Goal: Task Accomplishment & Management: Use online tool/utility

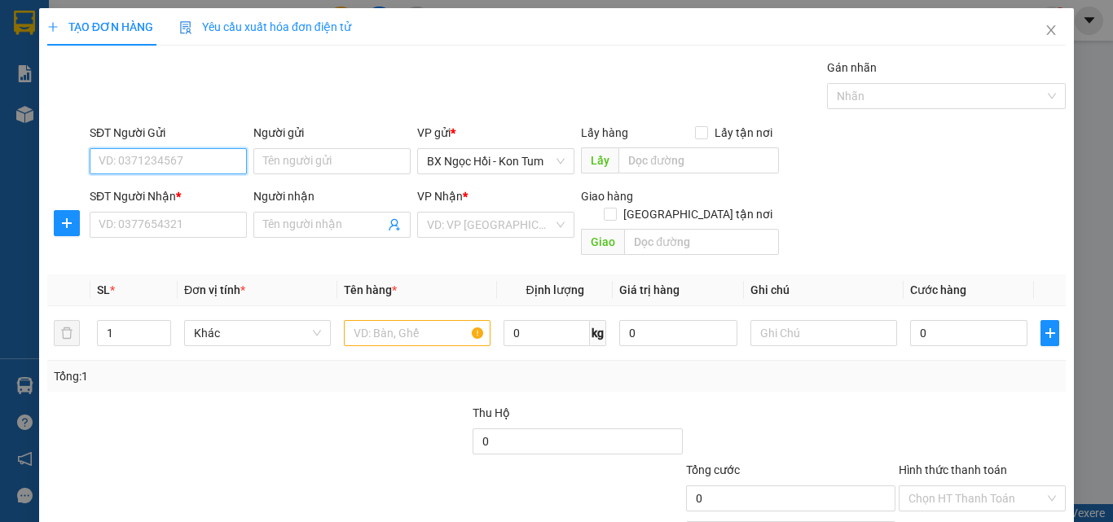
click at [226, 153] on input "SĐT Người Gửi" at bounding box center [168, 161] width 157 height 26
click at [196, 158] on input "0348325525" at bounding box center [168, 161] width 157 height 26
type input "0348325525"
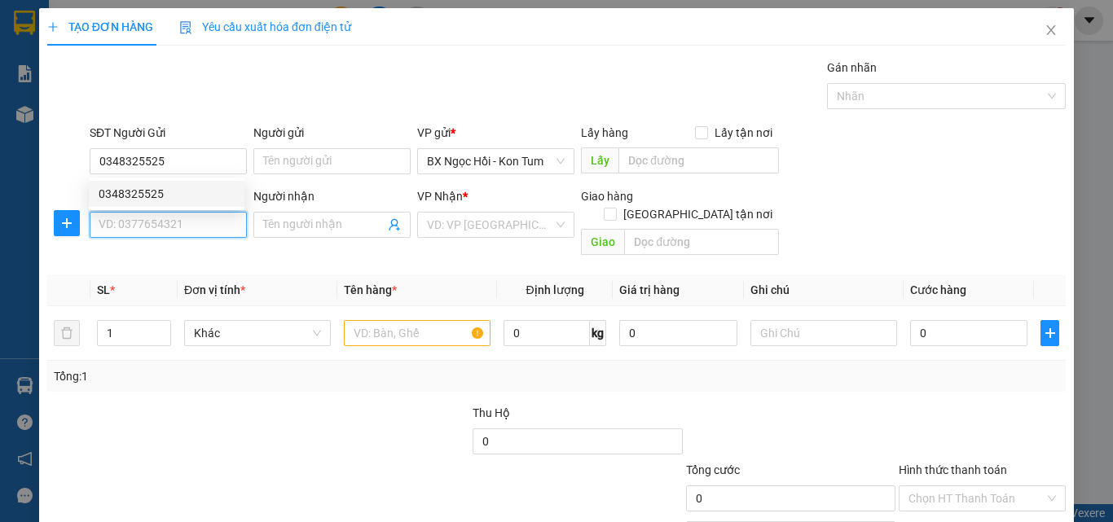
click at [198, 212] on input "SĐT Người Nhận *" at bounding box center [168, 225] width 157 height 26
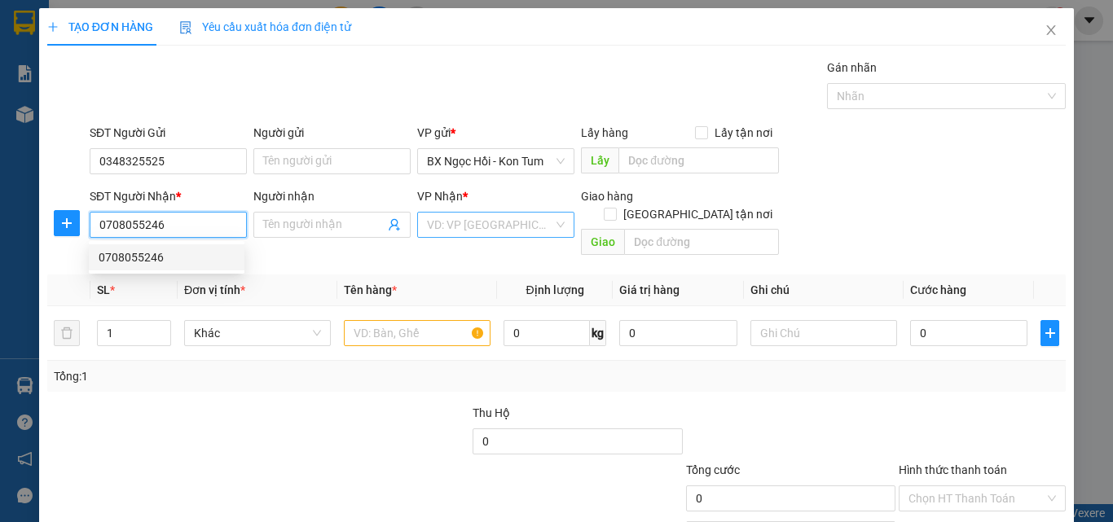
type input "0708055246"
click at [429, 226] on input "search" at bounding box center [490, 225] width 126 height 24
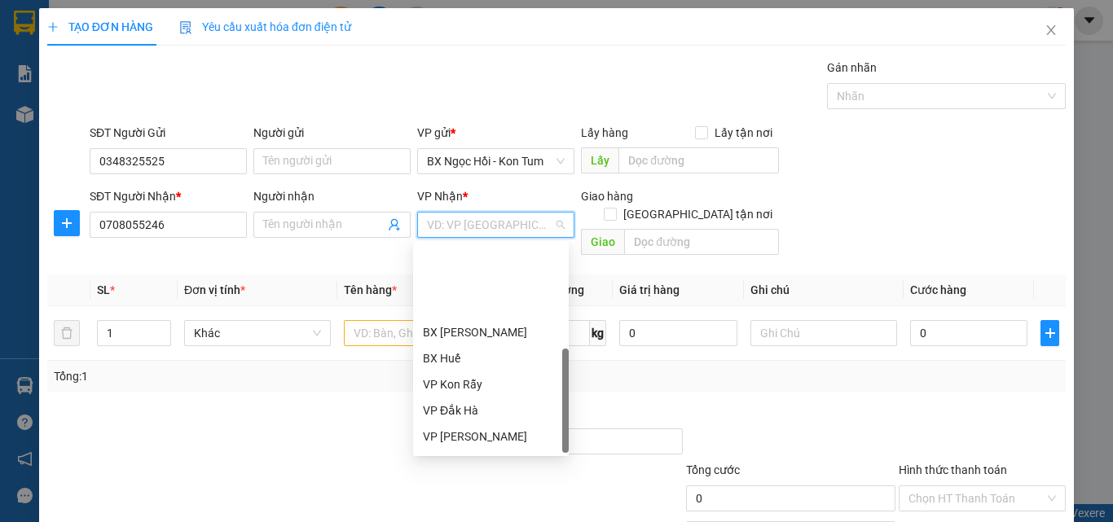
scroll to position [182, 0]
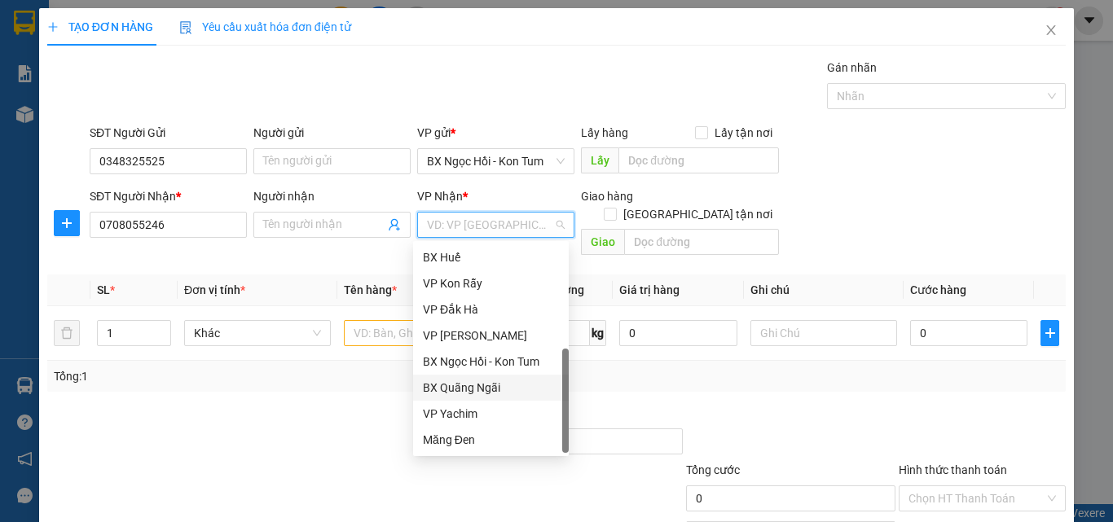
click at [472, 388] on div "BX Quãng Ngãi" at bounding box center [491, 388] width 136 height 18
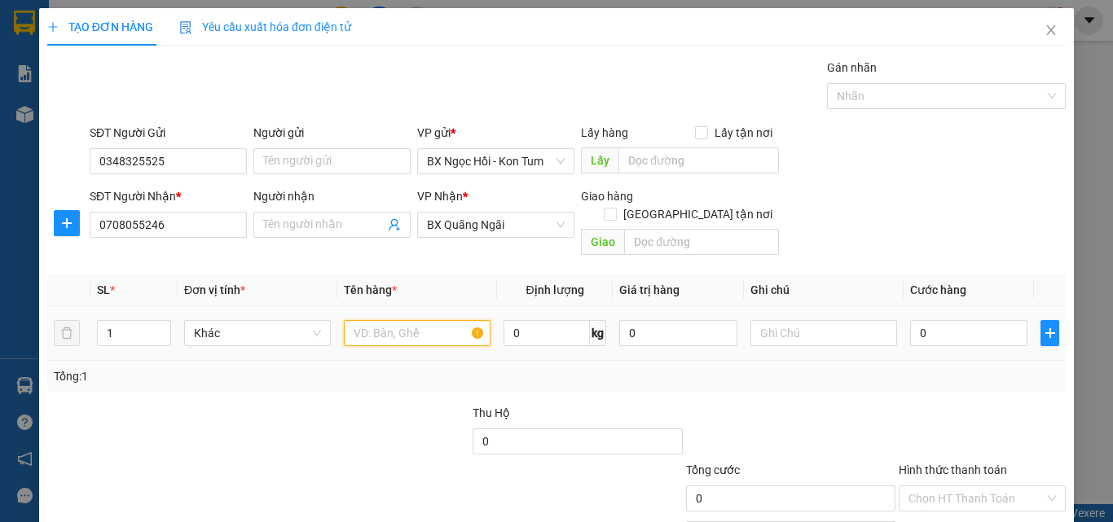
click at [430, 320] on input "text" at bounding box center [417, 333] width 147 height 26
type input "1H"
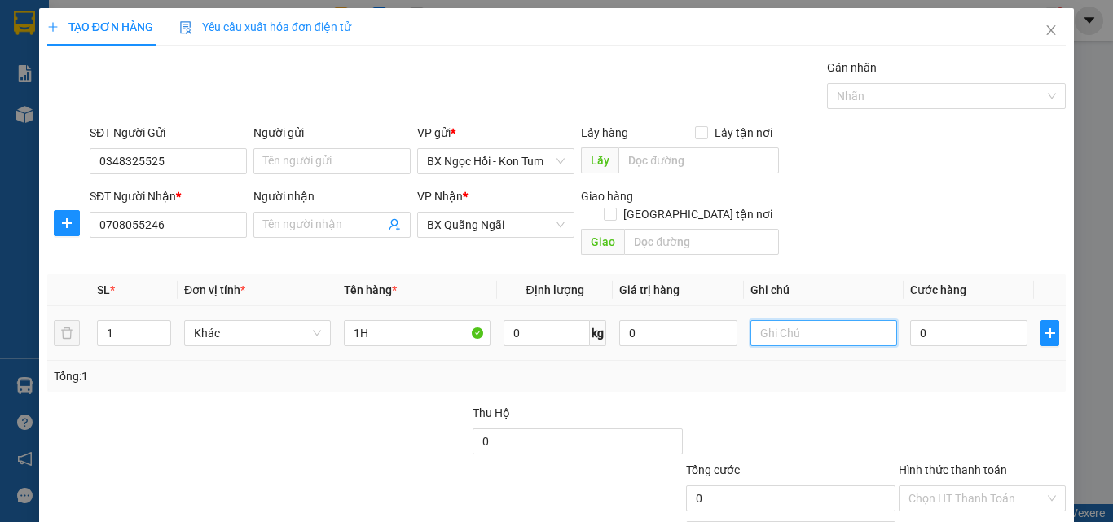
click at [784, 320] on input "text" at bounding box center [823, 333] width 147 height 26
type input "1"
drag, startPoint x: 356, startPoint y: 303, endPoint x: 367, endPoint y: 306, distance: 11.9
click at [367, 320] on input "1H" at bounding box center [417, 333] width 147 height 26
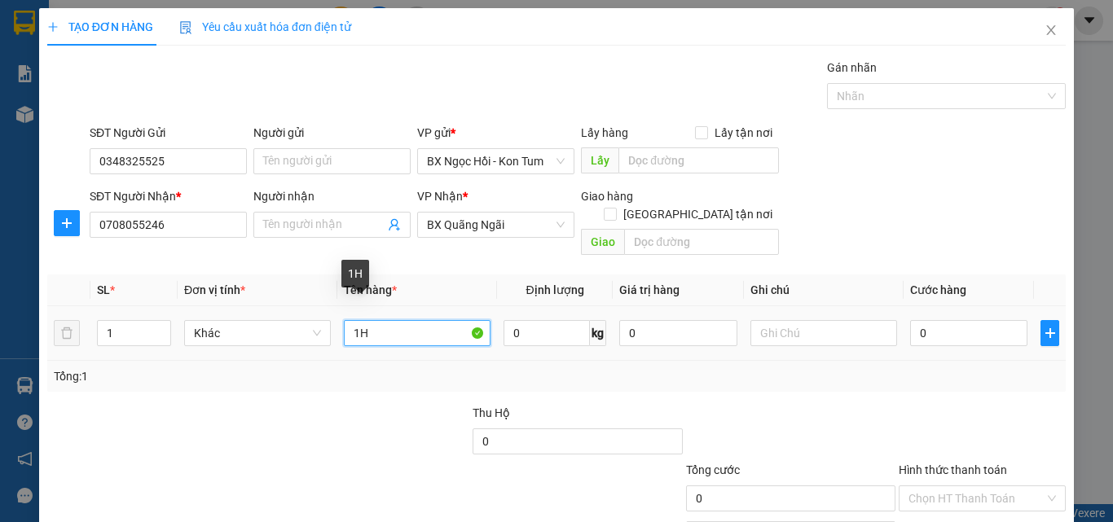
click at [368, 320] on input "1H" at bounding box center [417, 333] width 147 height 26
type input "1"
type input "1 CON CHIM"
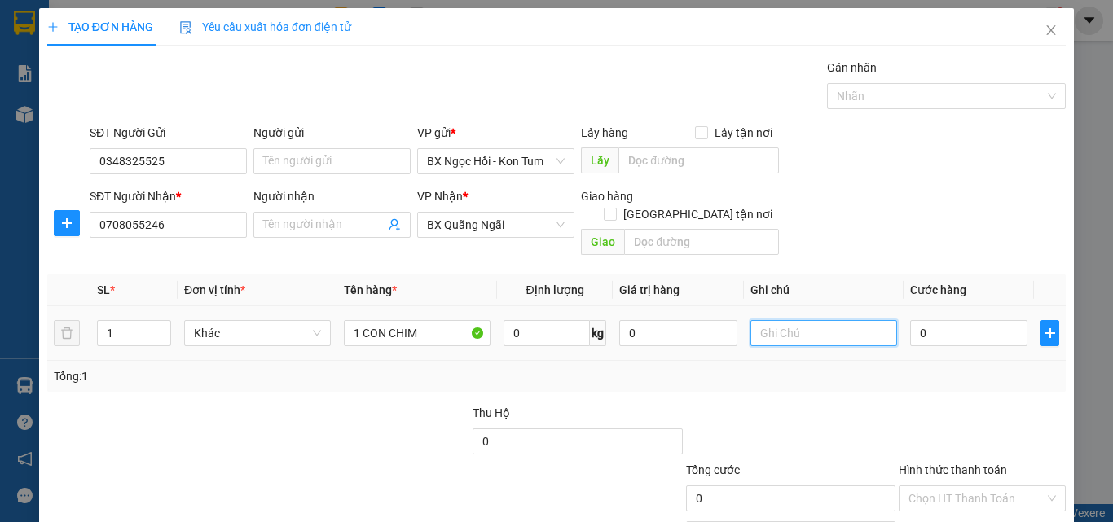
click at [837, 320] on input "text" at bounding box center [823, 333] width 147 height 26
type input "1TG"
click at [983, 320] on input "0" at bounding box center [968, 333] width 117 height 26
type input "001"
type input "1"
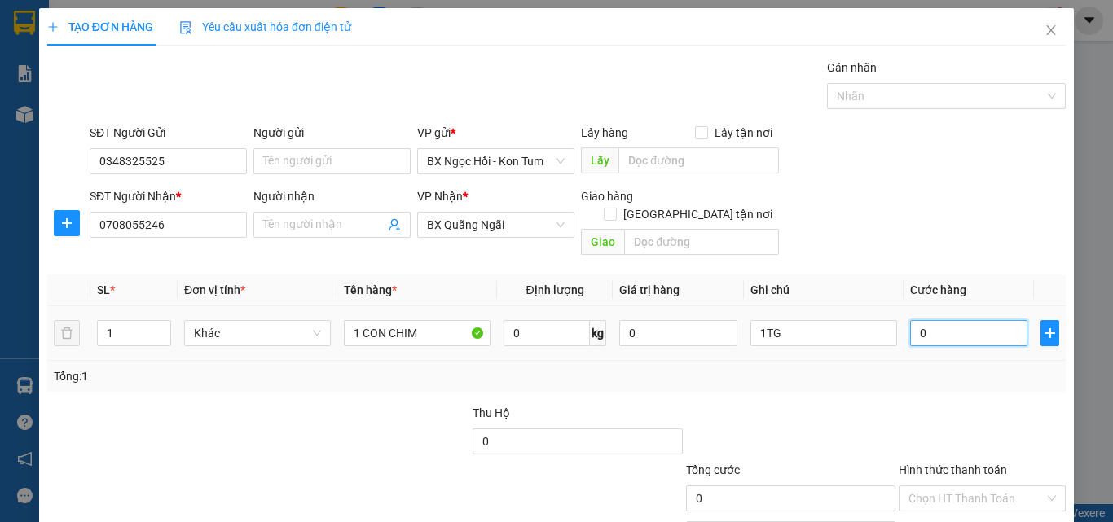
type input "1"
type input "0.010"
type input "10"
type input "00.100"
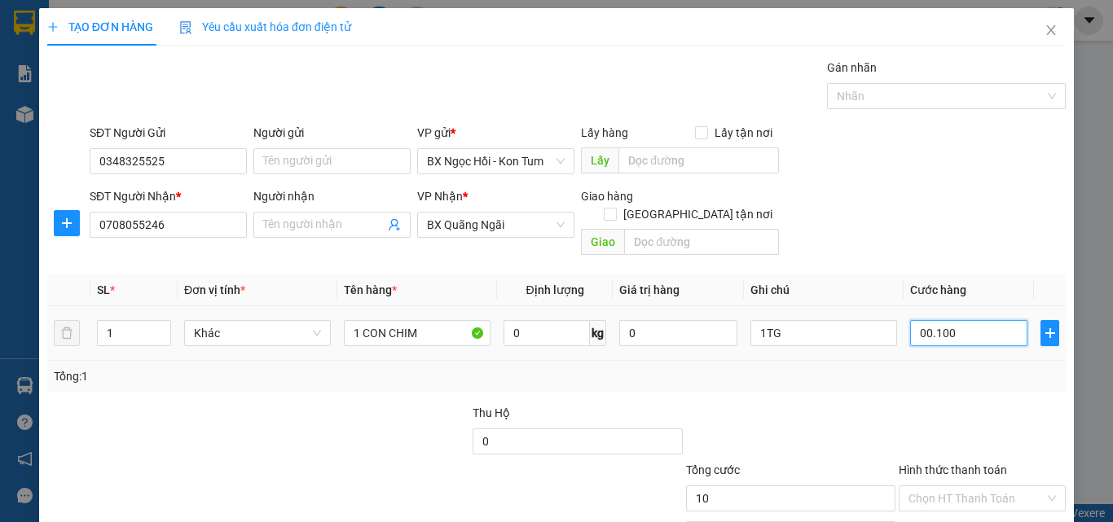
type input "100"
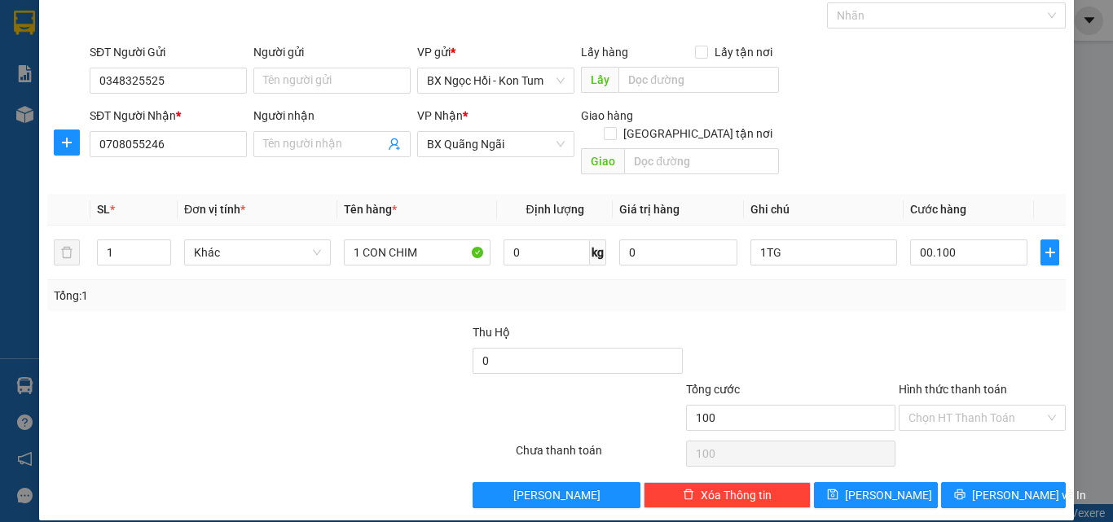
click at [968, 323] on div at bounding box center [982, 351] width 170 height 57
type input "100.000"
click at [1024, 486] on span "[PERSON_NAME] và In" at bounding box center [1029, 495] width 114 height 18
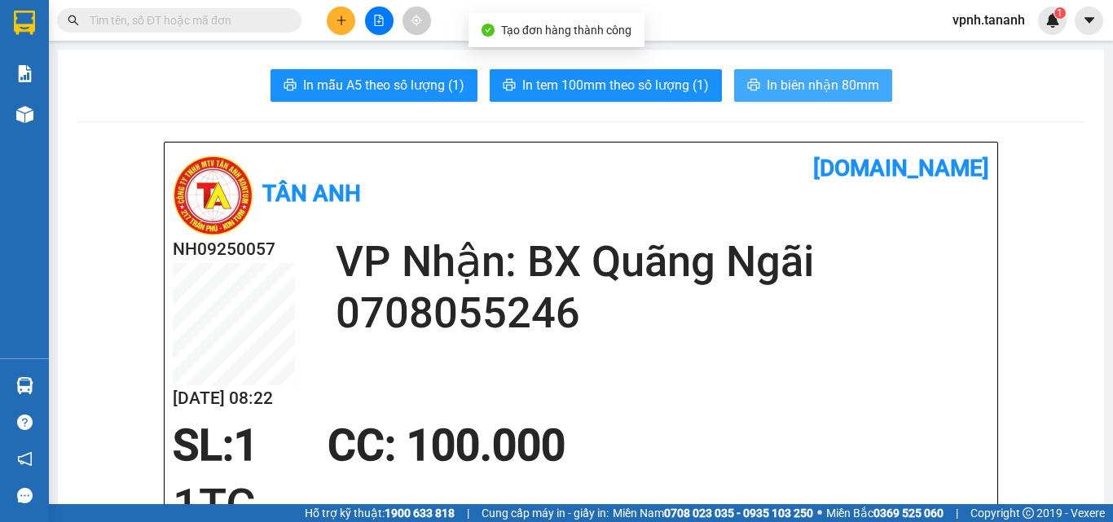
click at [814, 70] on button "In biên nhận 80mm" at bounding box center [813, 85] width 158 height 33
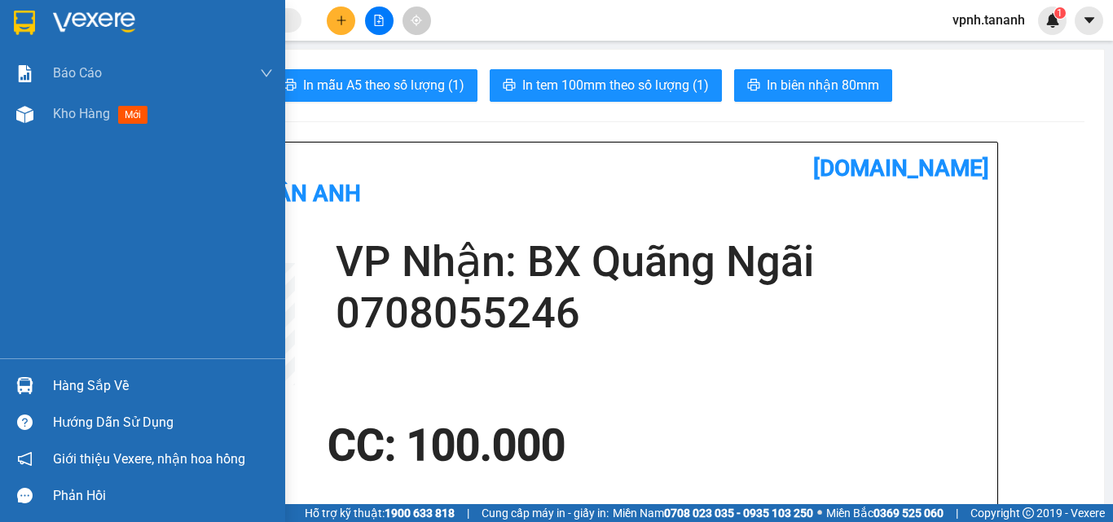
click at [16, 20] on img at bounding box center [24, 23] width 21 height 24
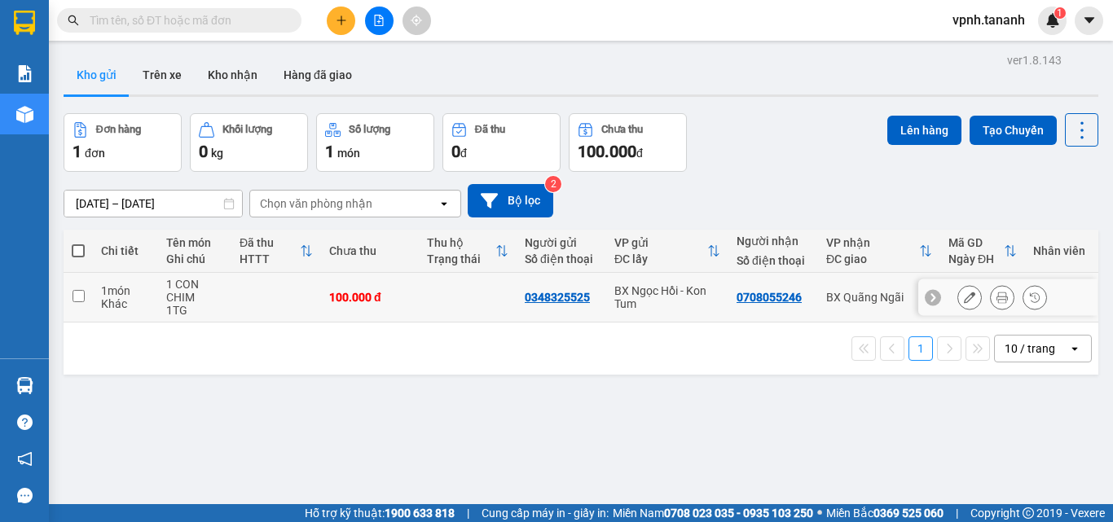
click at [78, 298] on input "checkbox" at bounding box center [78, 296] width 12 height 12
checkbox input "true"
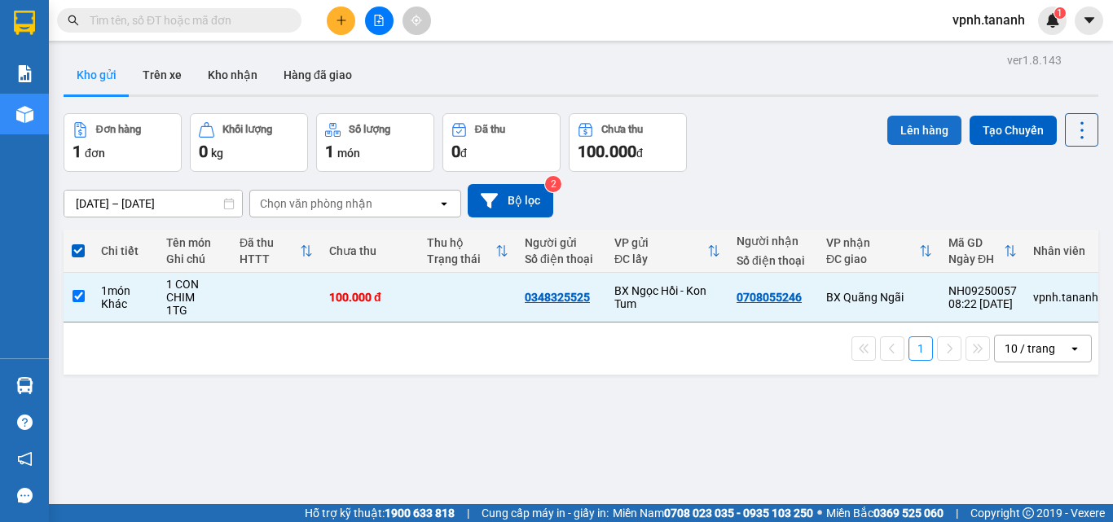
click at [915, 129] on button "Lên hàng" at bounding box center [924, 130] width 74 height 29
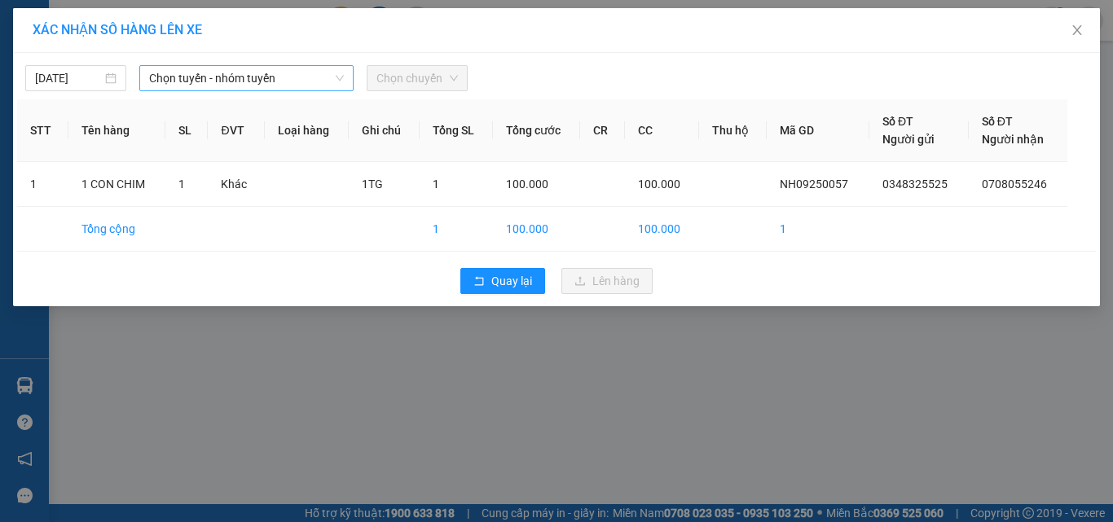
click at [322, 82] on span "Chọn tuyến - nhóm tuyến" at bounding box center [246, 78] width 195 height 24
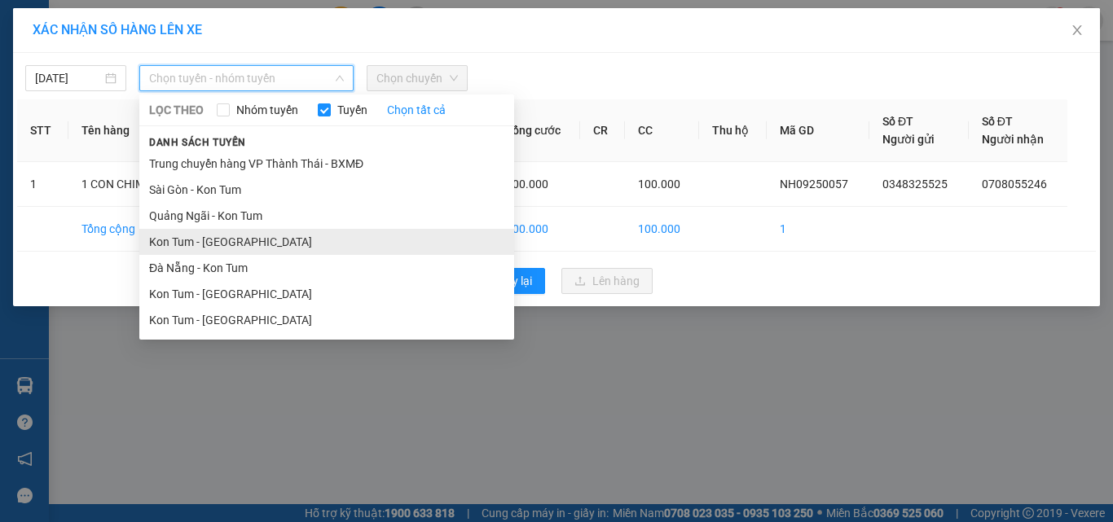
click at [255, 239] on li "Kon Tum - [GEOGRAPHIC_DATA]" at bounding box center [326, 242] width 375 height 26
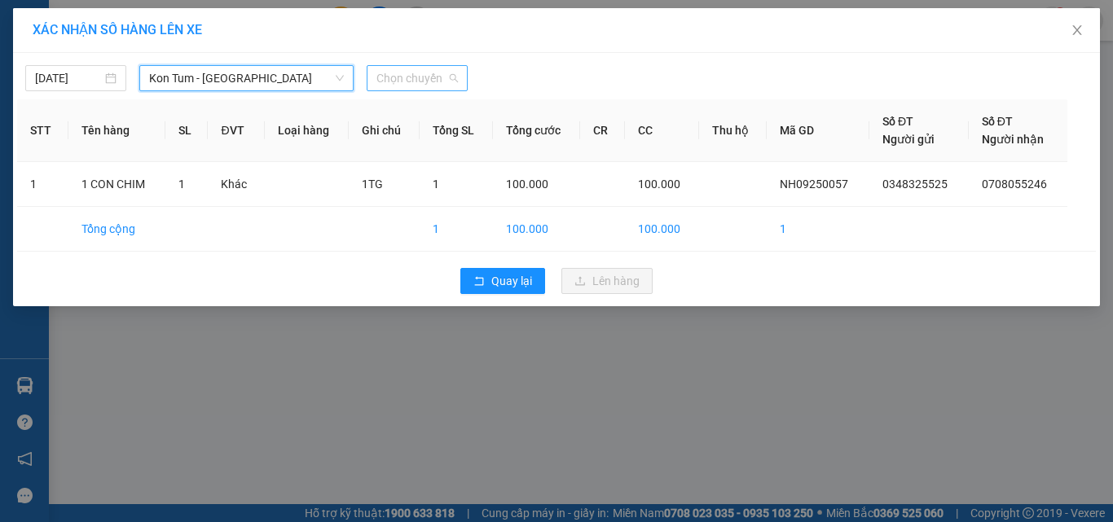
click at [428, 80] on span "Chọn chuyến" at bounding box center [416, 78] width 81 height 24
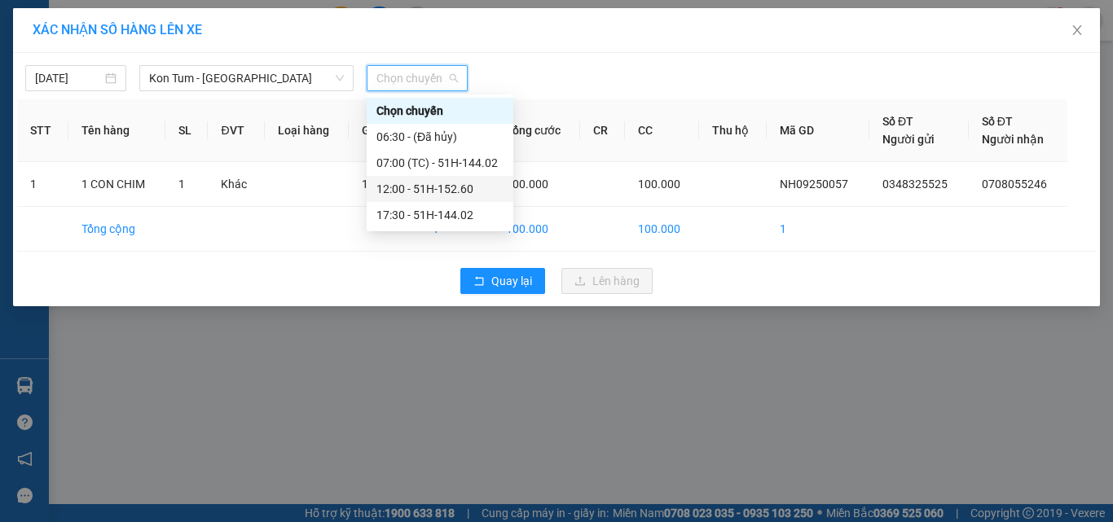
click at [446, 191] on div "12:00 - 51H-152.60" at bounding box center [439, 189] width 127 height 18
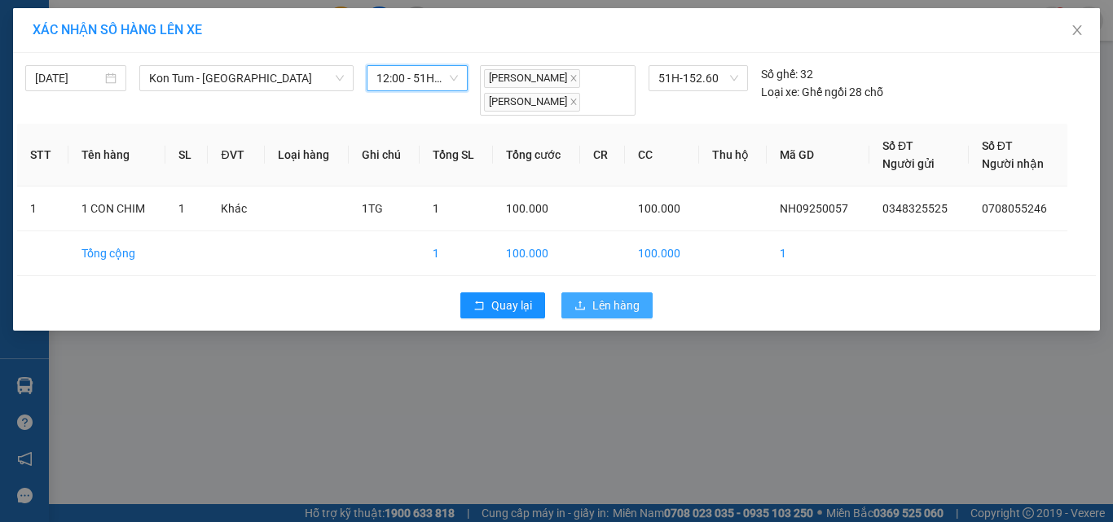
click at [608, 311] on span "Lên hàng" at bounding box center [615, 305] width 47 height 18
